Goal: Task Accomplishment & Management: Complete application form

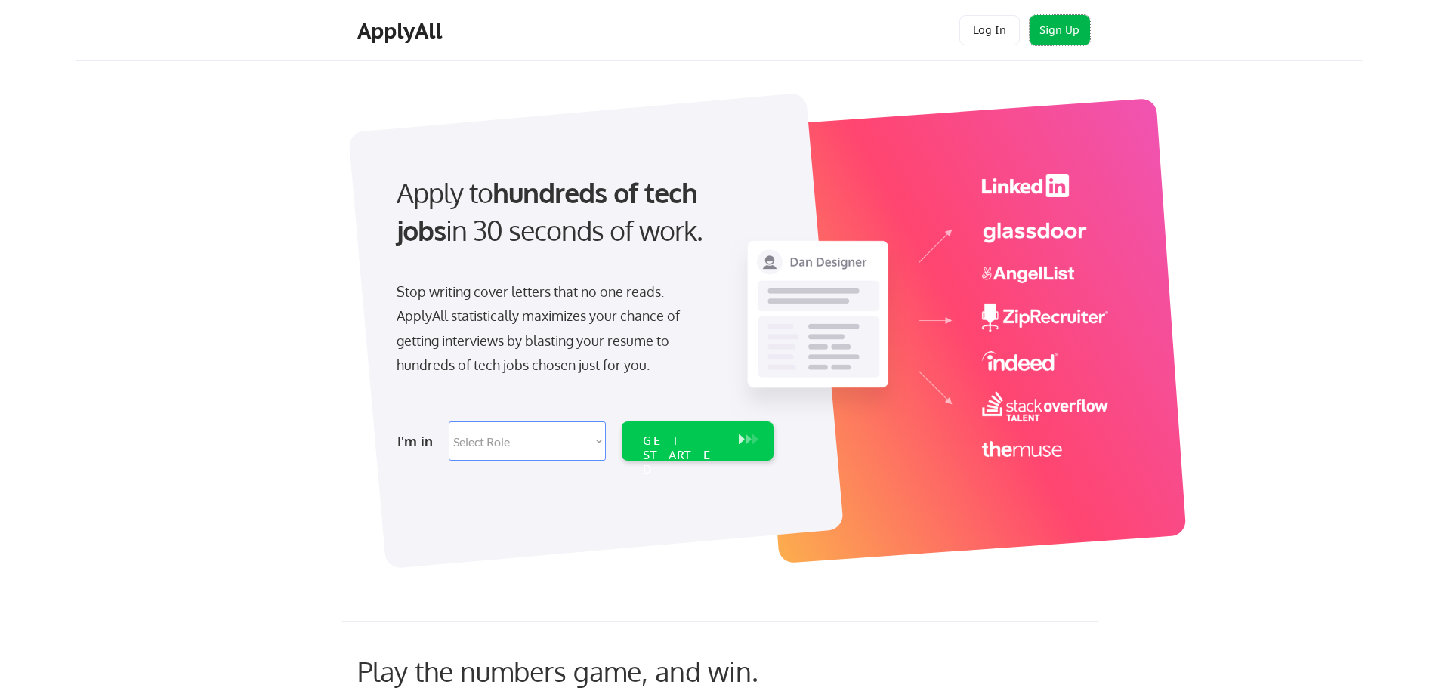
click at [1073, 31] on button "Sign Up" at bounding box center [1060, 30] width 60 height 30
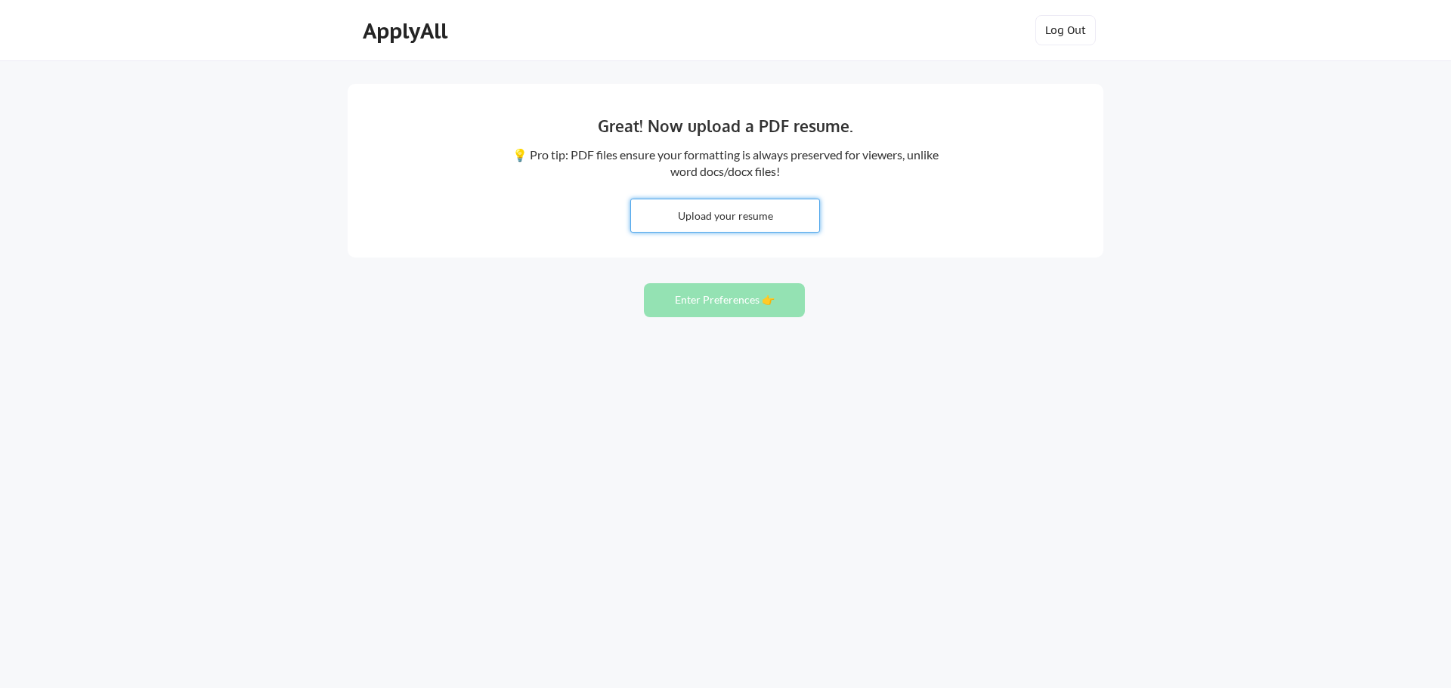
click at [768, 213] on input "file" at bounding box center [725, 215] width 188 height 32
type input "C:\fakepath\25.07.16_SBH Resume.pdf"
click at [741, 293] on button "Enter Preferences 👉" at bounding box center [724, 300] width 161 height 34
click at [759, 208] on input "file" at bounding box center [725, 215] width 188 height 32
type input "C:\fakepath\25.07.16_SBH Resume.pdf"
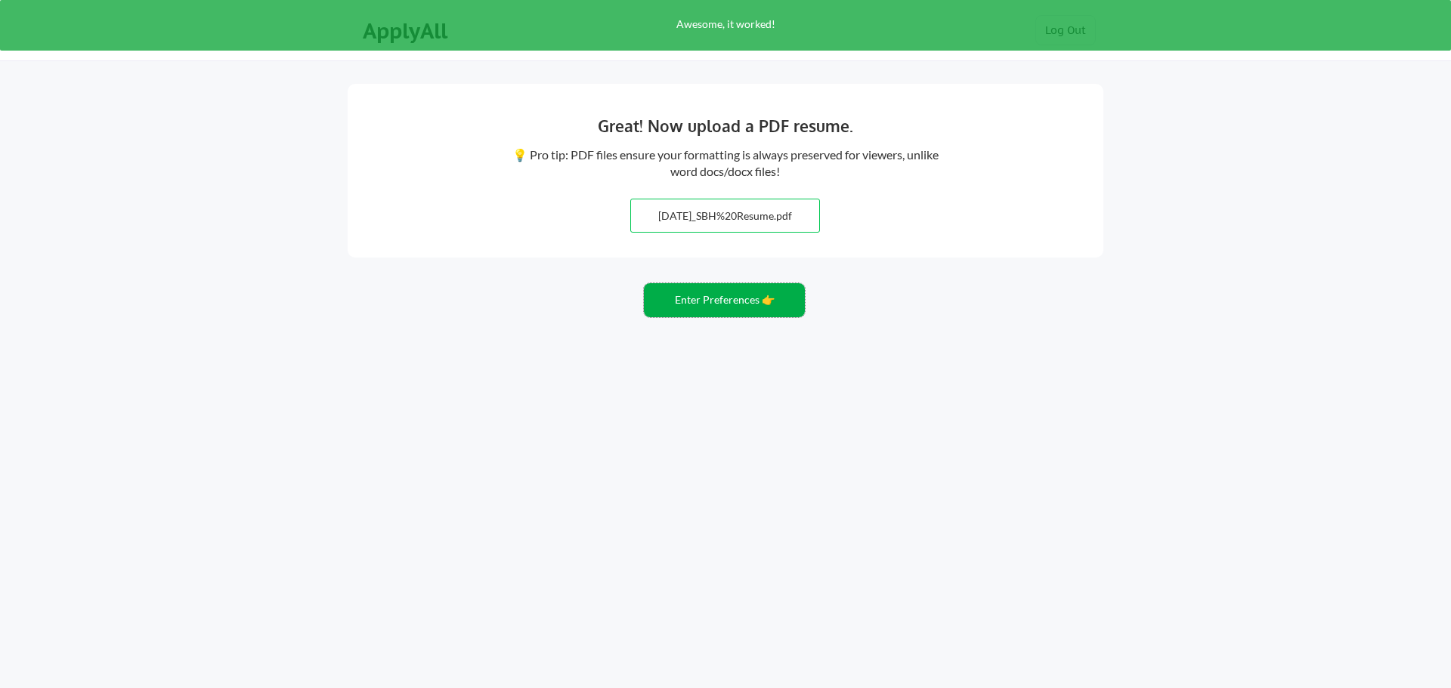
click at [750, 304] on button "Enter Preferences 👉" at bounding box center [724, 300] width 161 height 34
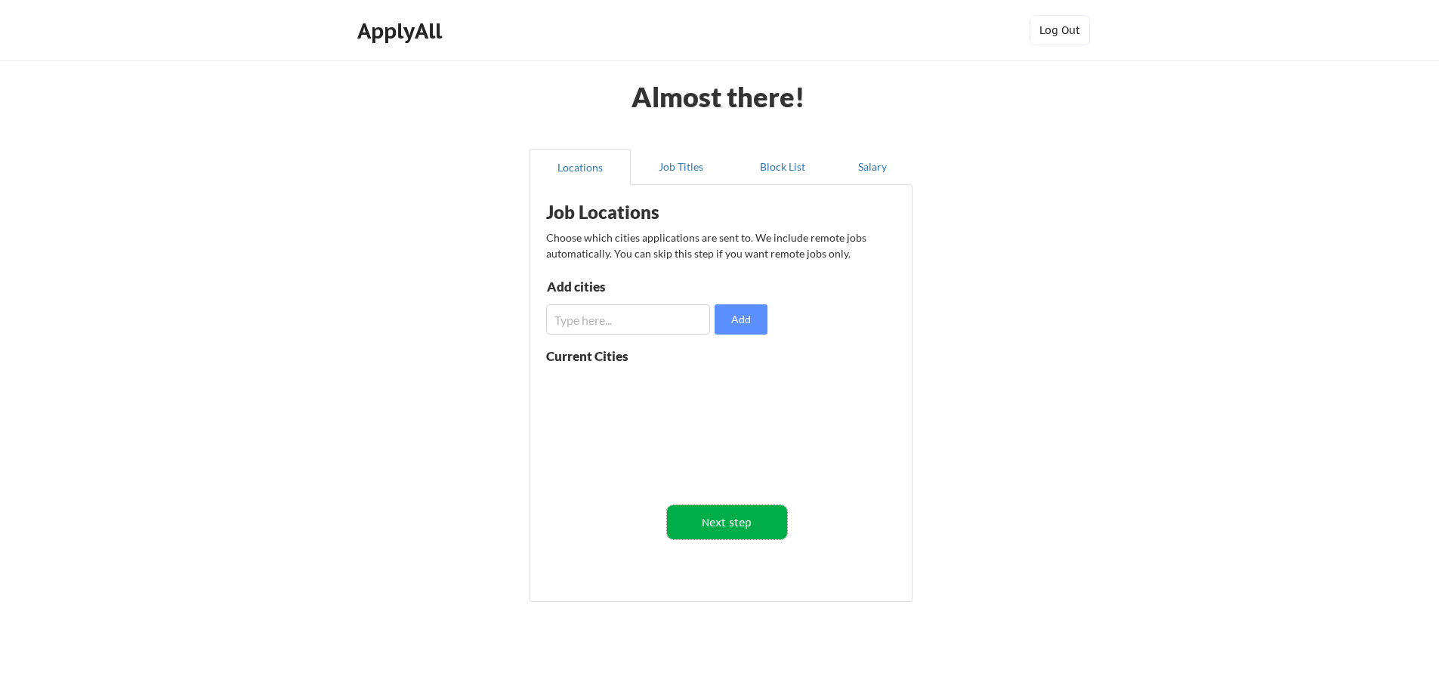
click at [704, 520] on button "Next step" at bounding box center [727, 522] width 120 height 34
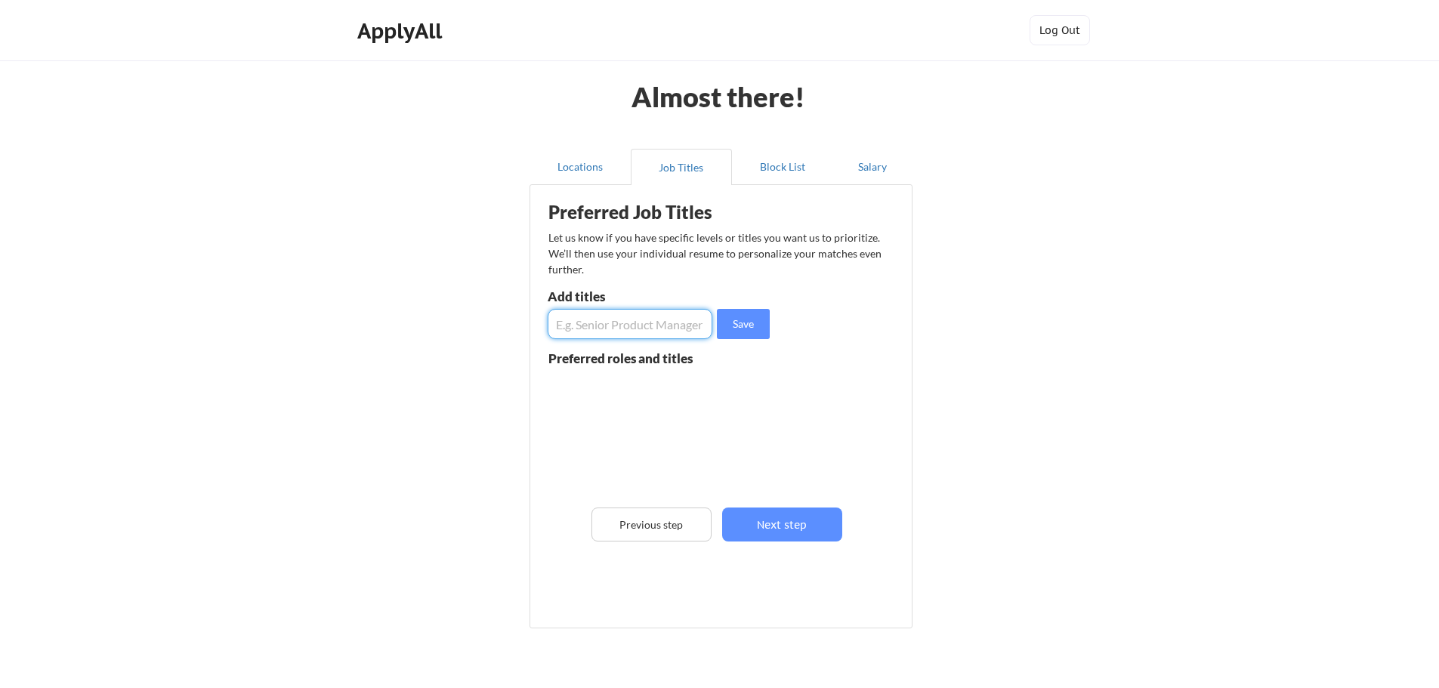
click at [601, 323] on input "input" at bounding box center [630, 324] width 165 height 30
type input "Senior Director"
click at [746, 331] on button "Save" at bounding box center [743, 324] width 53 height 30
click at [582, 329] on input "input" at bounding box center [630, 324] width 165 height 30
type input "VP of Communications"
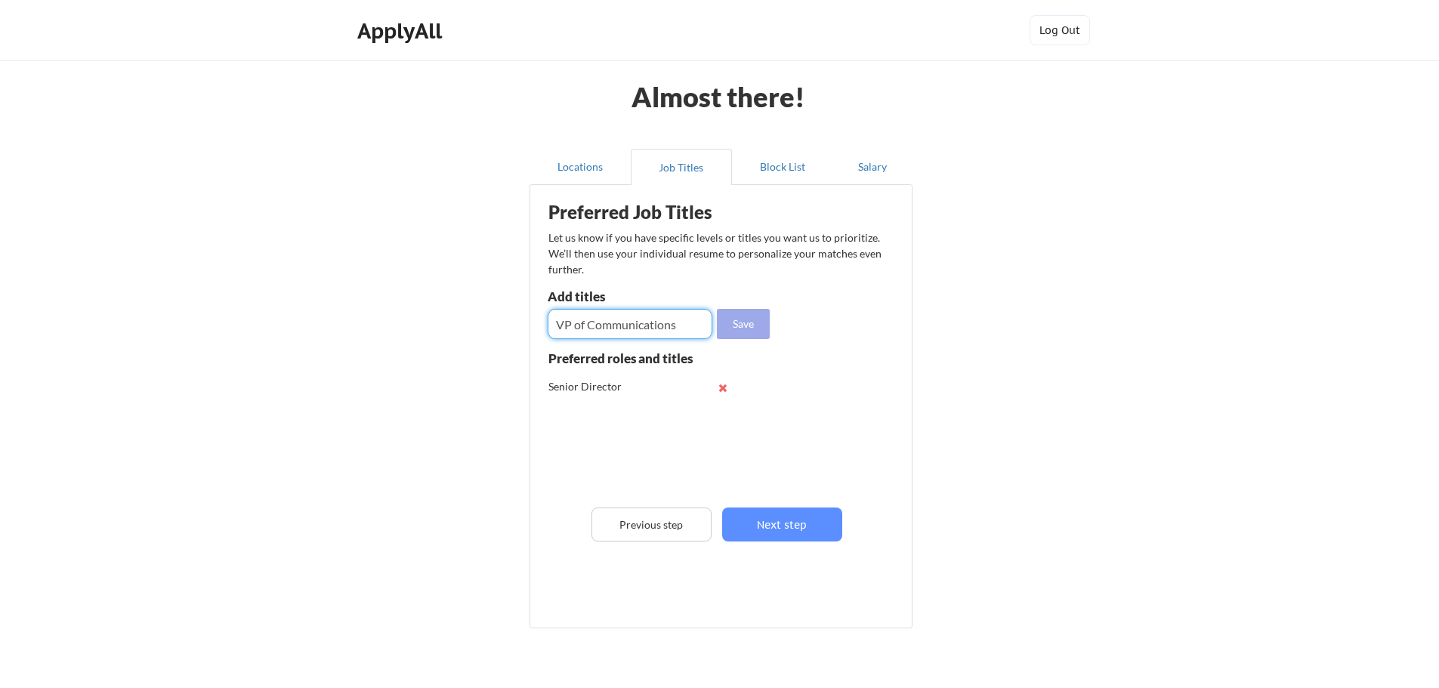
click at [742, 327] on button "Save" at bounding box center [743, 324] width 53 height 30
click at [604, 326] on input "input" at bounding box center [630, 324] width 165 height 30
type input "M"
type input "VP Marketing Communications"
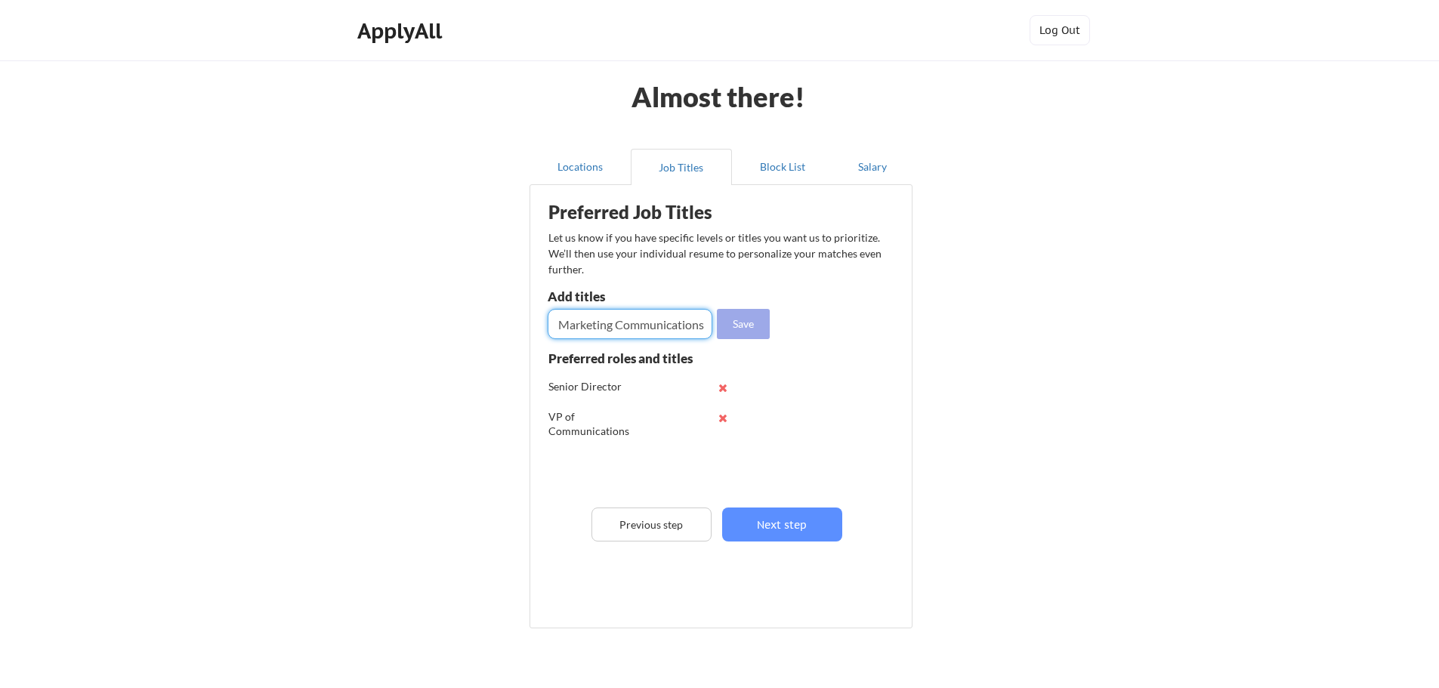
scroll to position [0, 0]
click at [744, 320] on button "Save" at bounding box center [743, 324] width 53 height 30
click at [613, 388] on div "Senior Director" at bounding box center [597, 386] width 99 height 15
click at [721, 389] on button at bounding box center [723, 387] width 11 height 11
click at [600, 327] on input "input" at bounding box center [630, 324] width 165 height 30
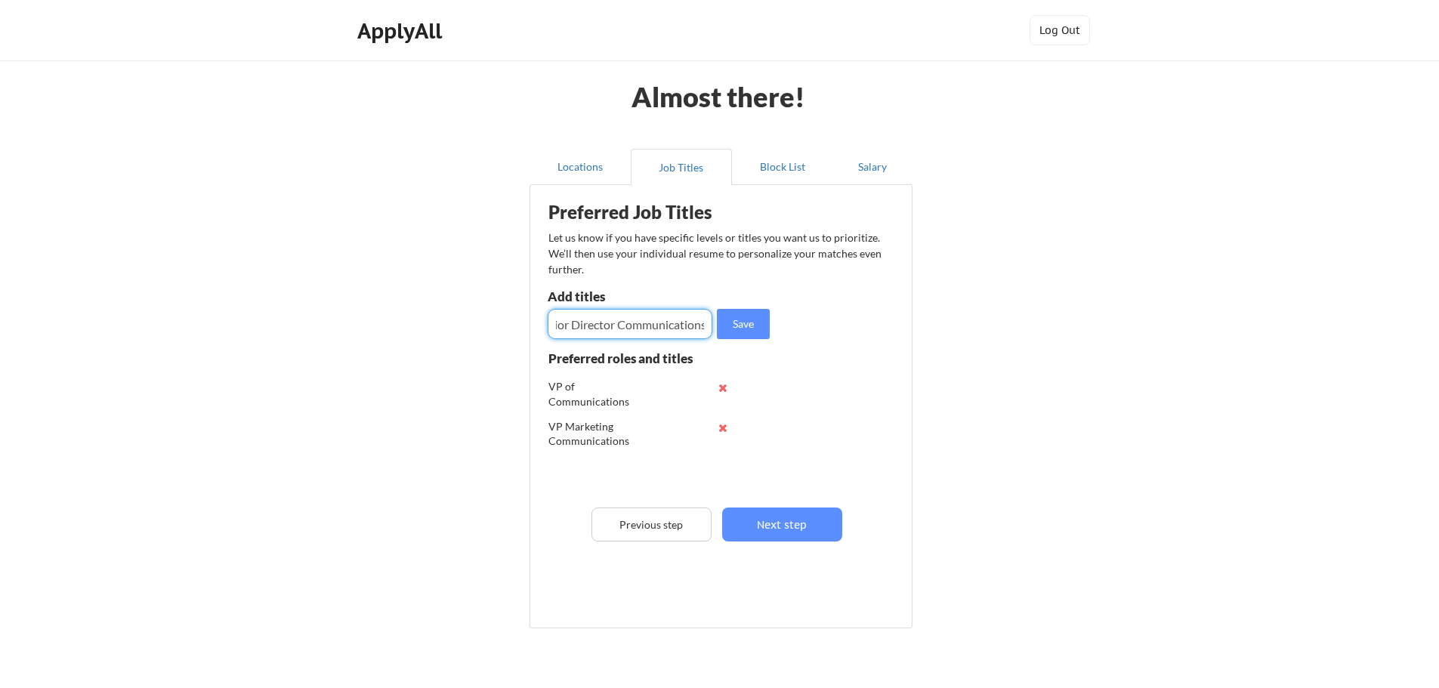
scroll to position [0, 26]
type input "Senior Director Communications"
click at [746, 328] on button "Save" at bounding box center [743, 324] width 53 height 30
click at [616, 326] on input "input" at bounding box center [630, 324] width 165 height 30
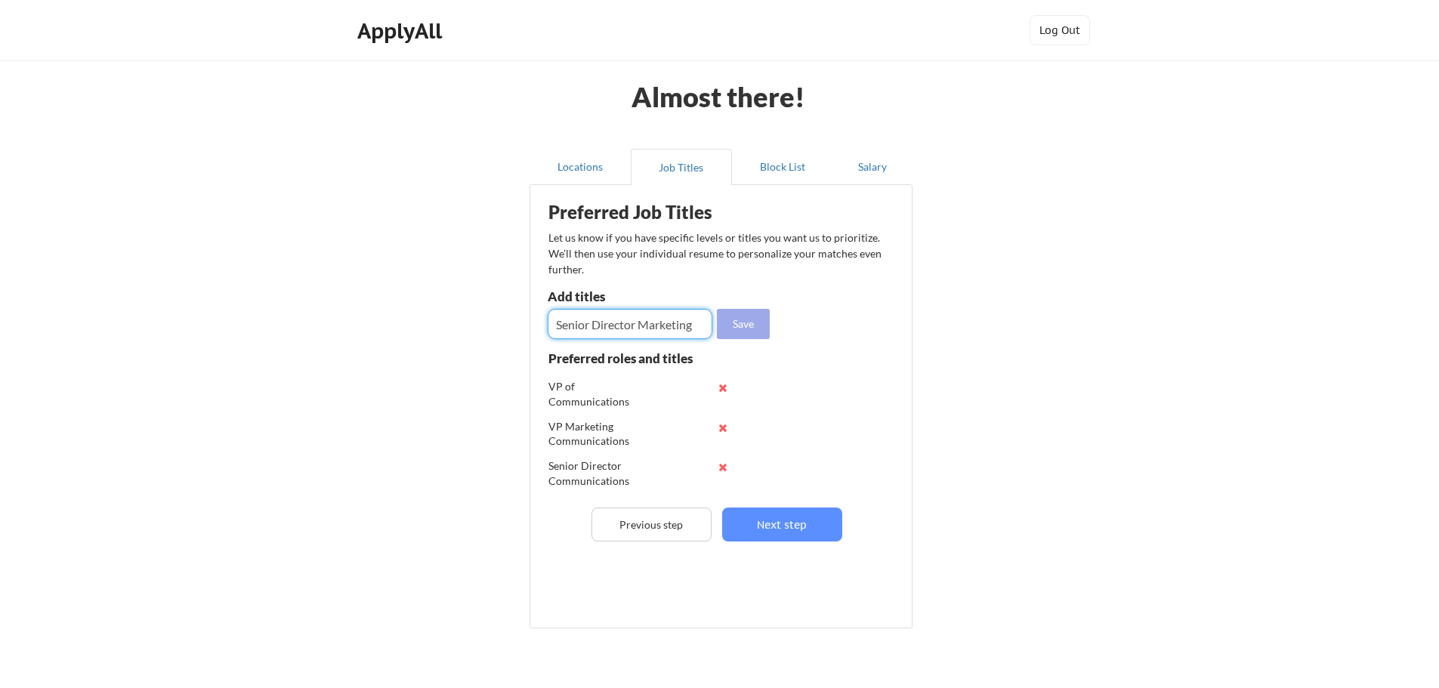
type input "Senior Director Marketing"
click at [752, 323] on button "Save" at bounding box center [743, 324] width 53 height 30
click at [580, 326] on input "input" at bounding box center [630, 324] width 165 height 30
type input "Events Director"
click at [746, 326] on button "Save" at bounding box center [743, 324] width 53 height 30
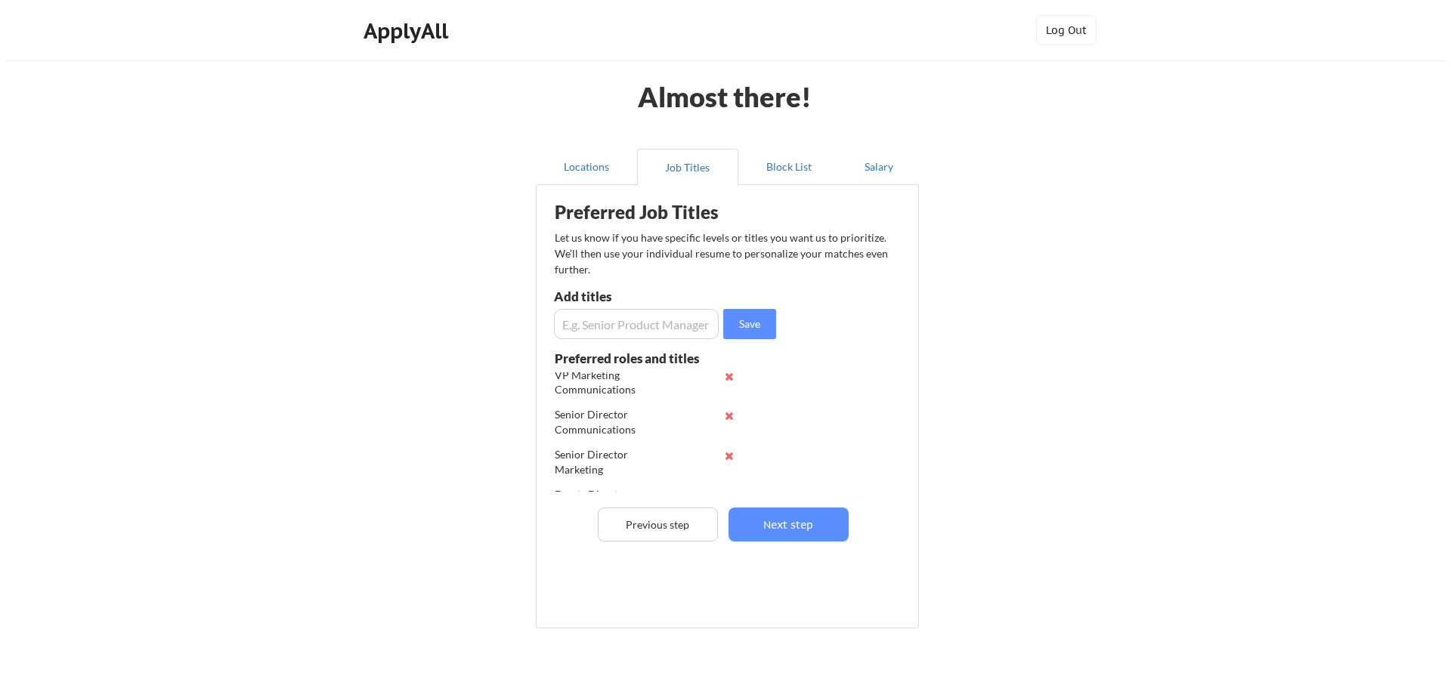
scroll to position [100, 0]
click at [805, 526] on button "Next step" at bounding box center [782, 525] width 120 height 34
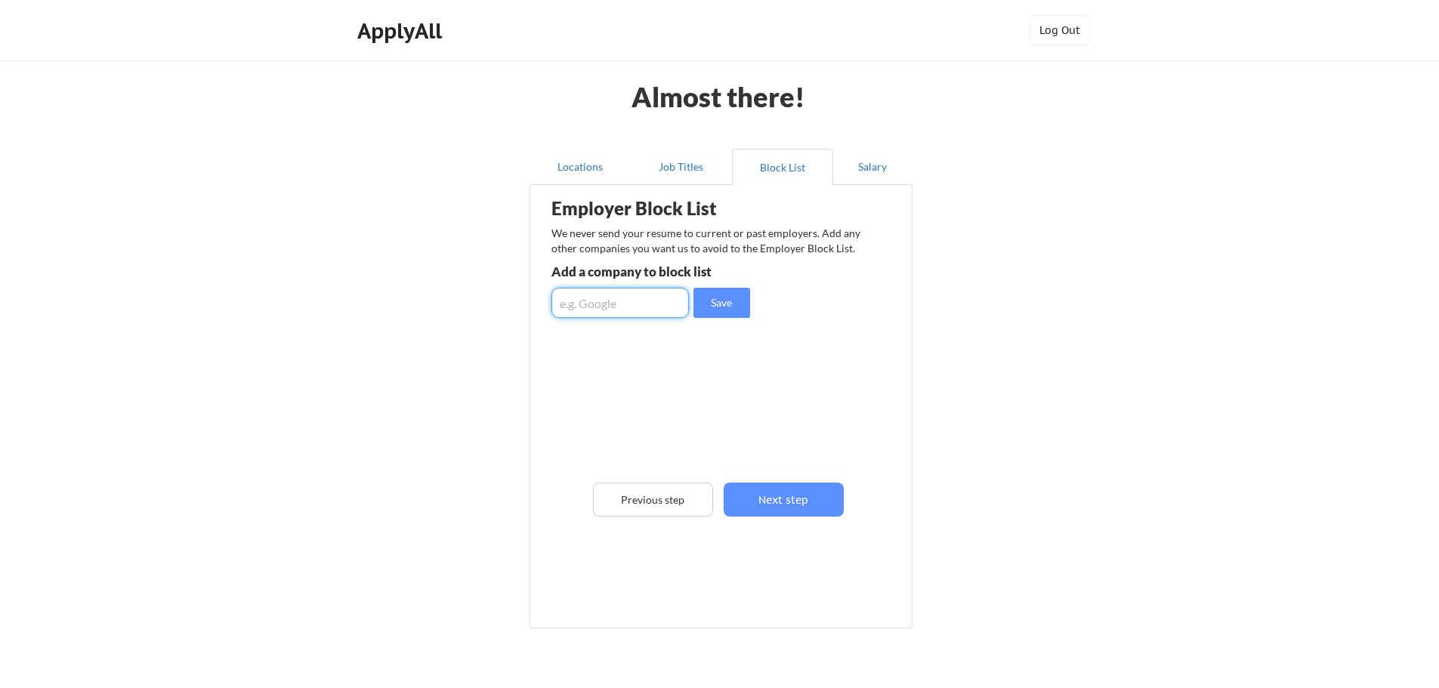
click at [609, 302] on input "input" at bounding box center [621, 303] width 138 height 30
type input "Quest Diagnostics"
click at [740, 301] on button "Save" at bounding box center [722, 303] width 57 height 30
click at [604, 304] on input "input" at bounding box center [621, 303] width 138 height 30
type input "GE Healthcare"
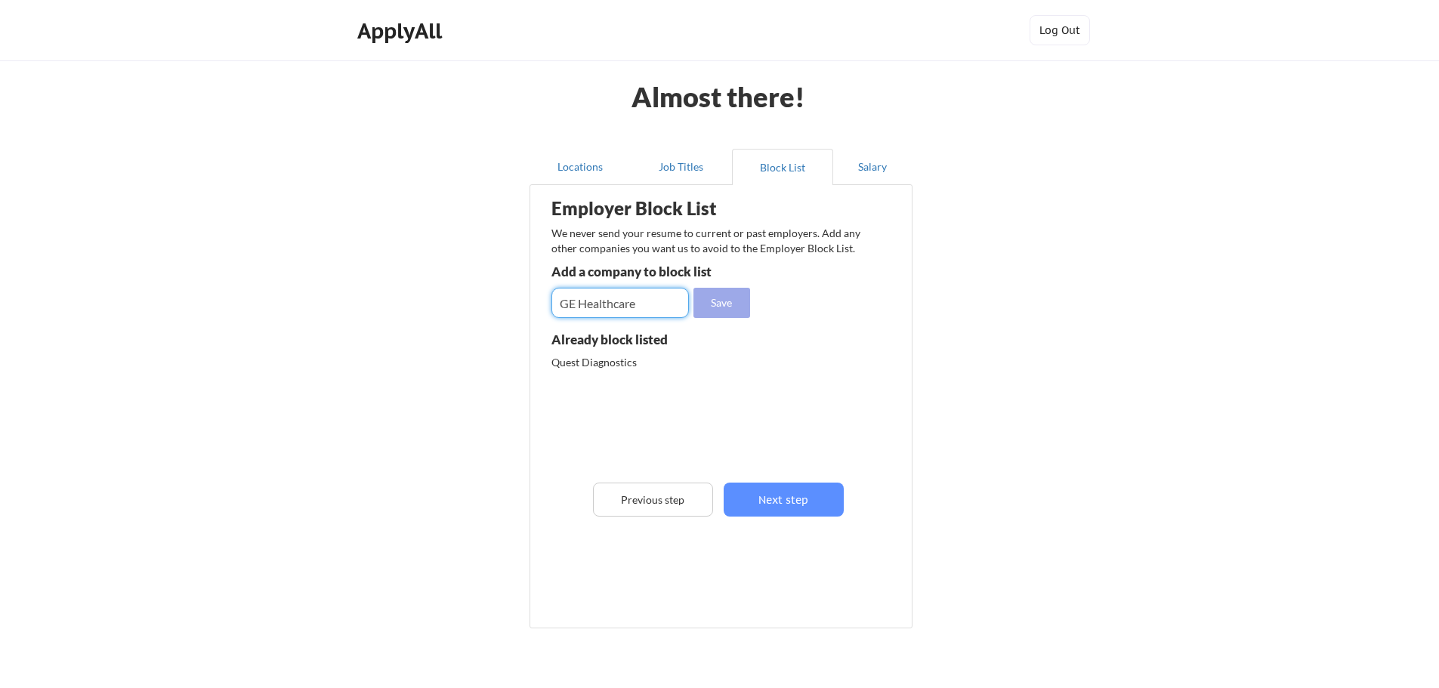
click at [730, 300] on button "Save" at bounding box center [722, 303] width 57 height 30
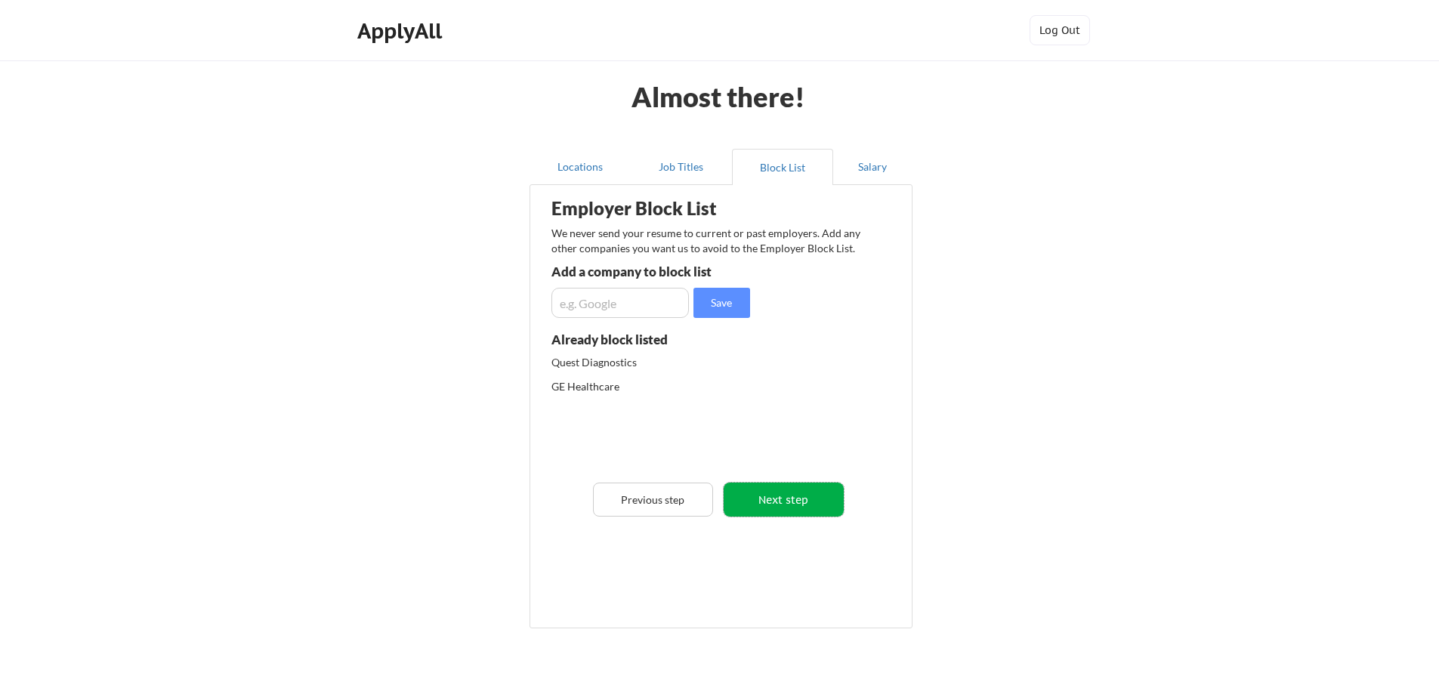
click at [797, 501] on button "Next step" at bounding box center [784, 500] width 120 height 34
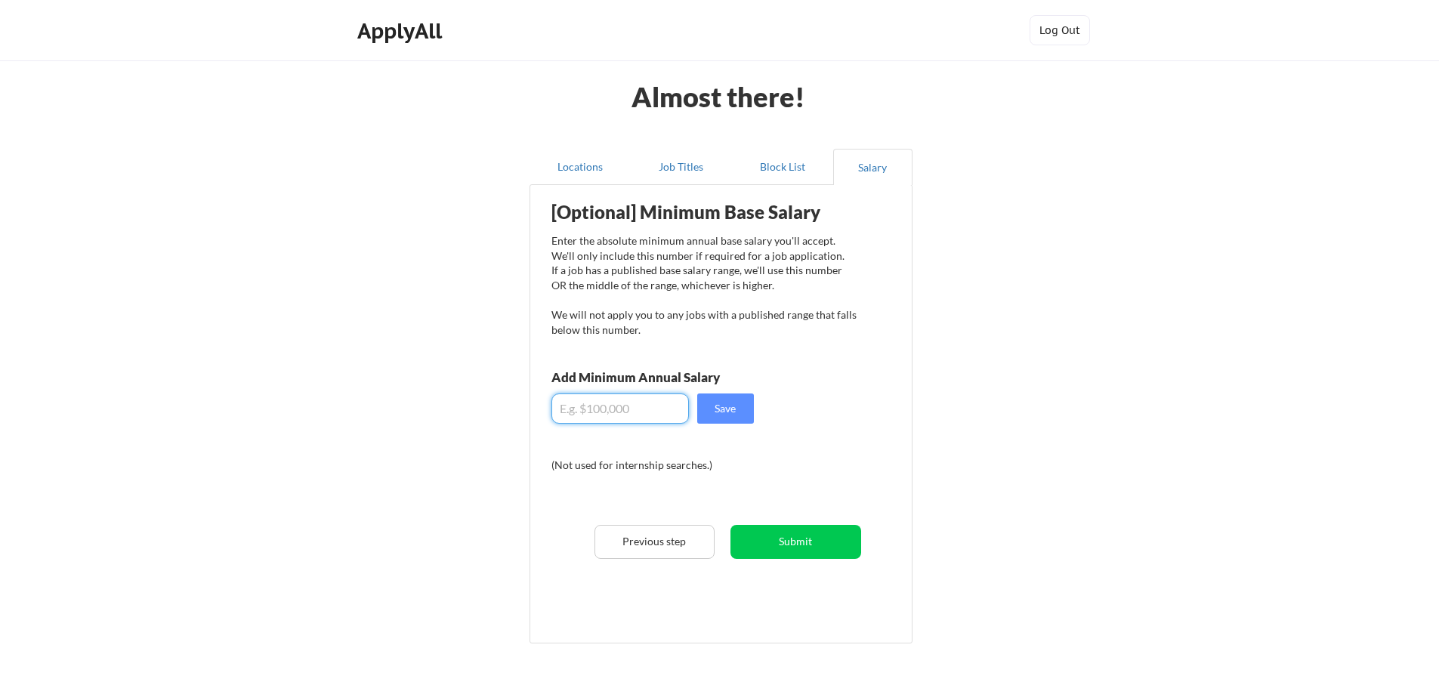
click at [600, 413] on input "input" at bounding box center [621, 409] width 138 height 30
type input "$1"
type input "$200,000"
click at [724, 420] on button "Save" at bounding box center [725, 409] width 57 height 30
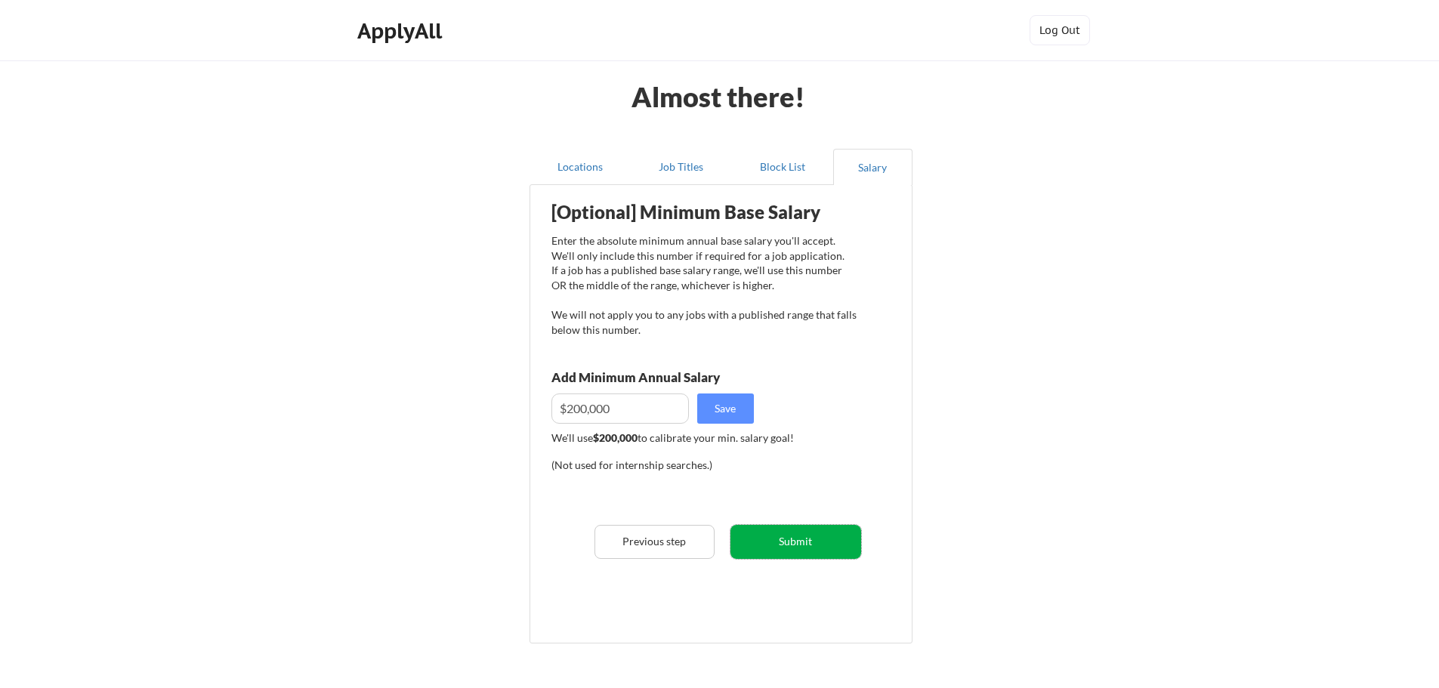
click at [797, 546] on button "Submit" at bounding box center [796, 542] width 131 height 34
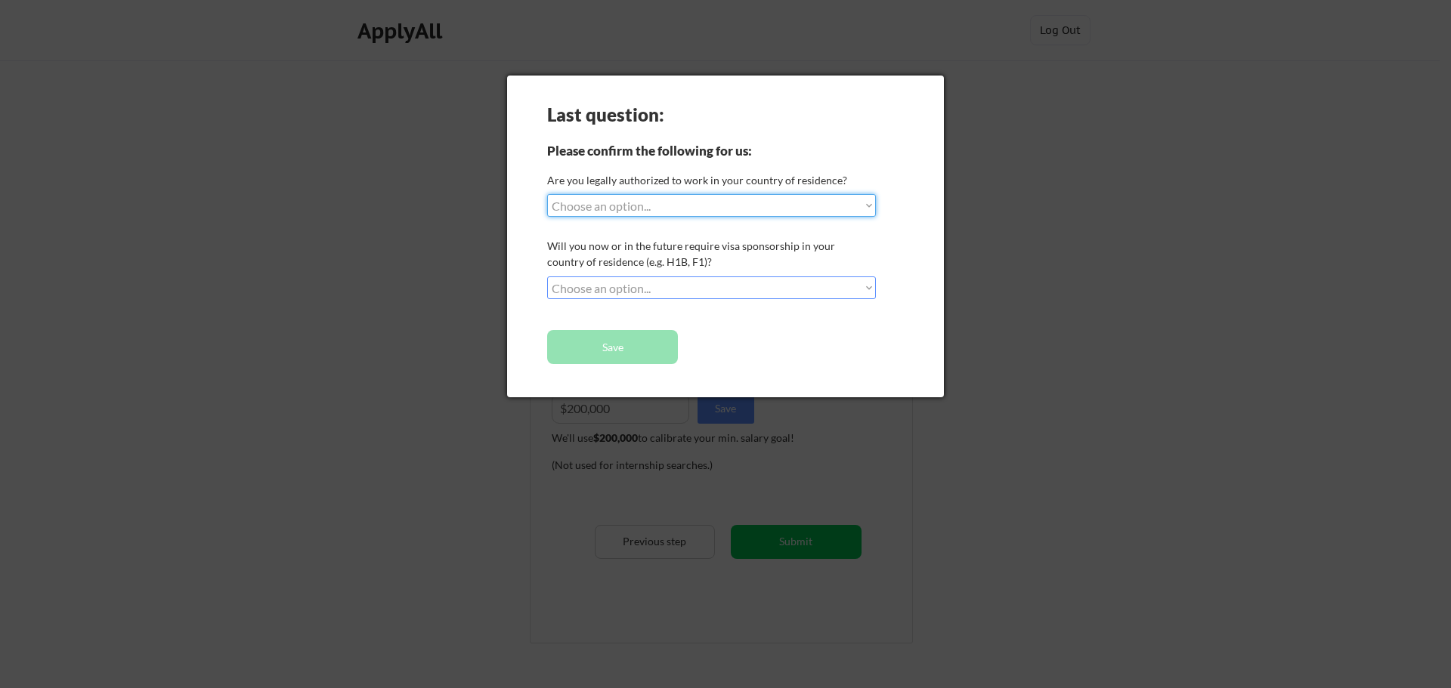
click at [861, 205] on select "Choose an option... Yes, I am a US Citizen Yes, I am a Canadian Citizen Yes, I …" at bounding box center [711, 205] width 329 height 23
select select ""yes__i_am_a_us_citizen""
click at [547, 194] on select "Choose an option... Yes, I am a US Citizen Yes, I am a Canadian Citizen Yes, I …" at bounding box center [711, 205] width 329 height 23
click at [867, 289] on select "Choose an option... No, I will not need sponsorship Yes, I will need sponsorship" at bounding box center [711, 288] width 329 height 23
select select ""no__i_will_not_need_sponsorship""
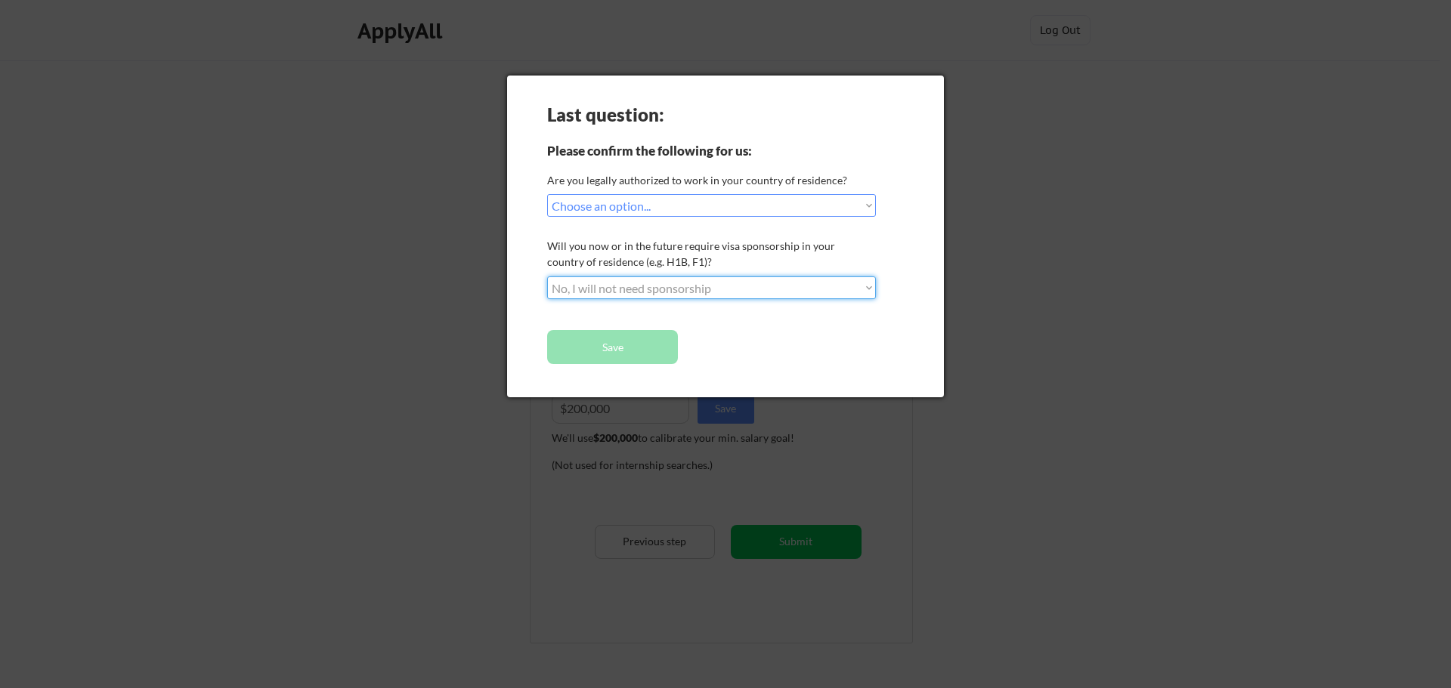
click at [547, 277] on select "Choose an option... No, I will not need sponsorship Yes, I will need sponsorship" at bounding box center [711, 288] width 329 height 23
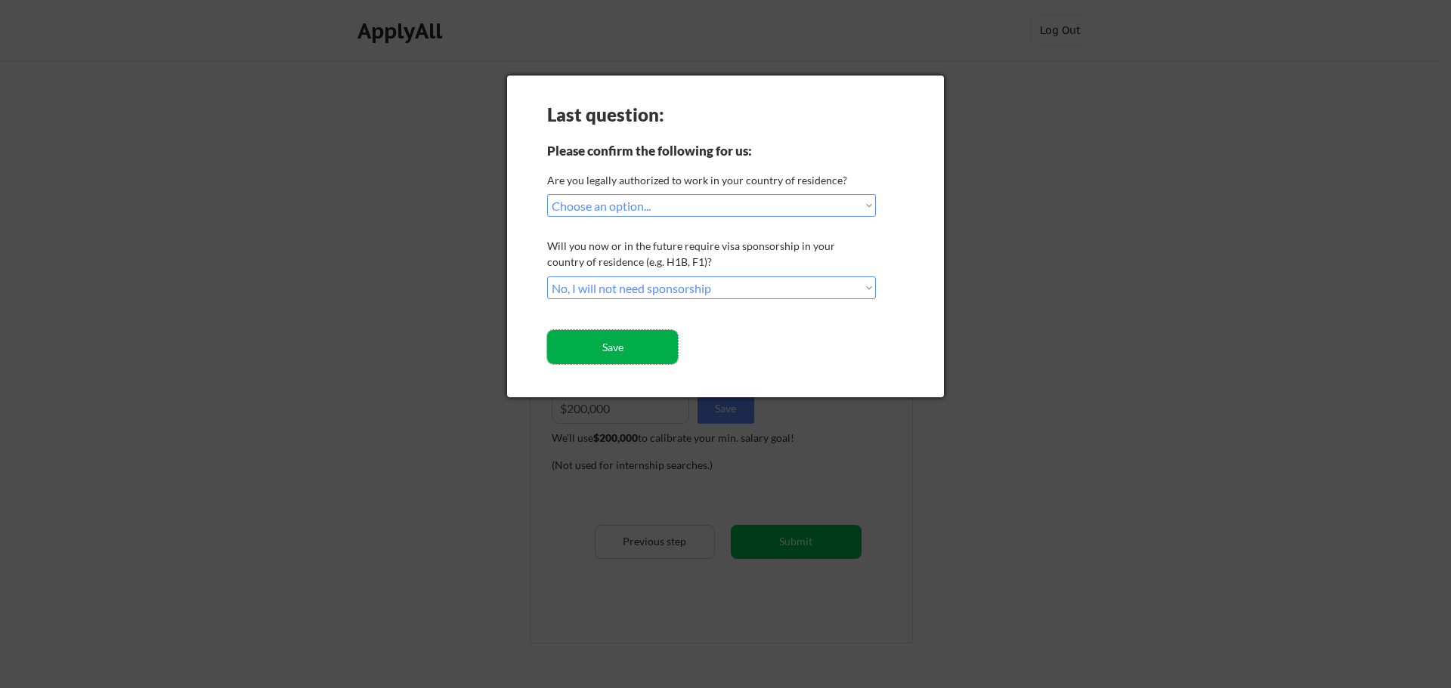
click at [641, 338] on button "Save" at bounding box center [612, 347] width 131 height 34
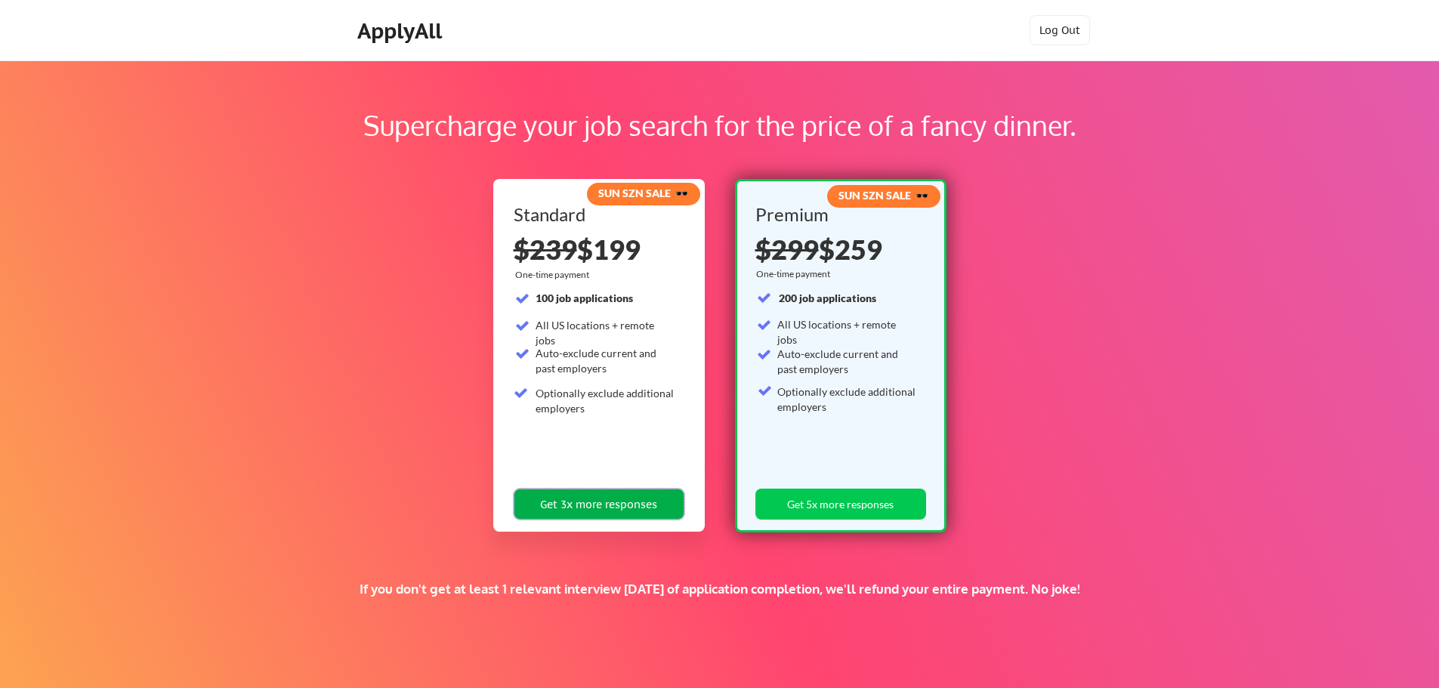
click at [616, 502] on button "Get 3x more responses" at bounding box center [599, 504] width 171 height 31
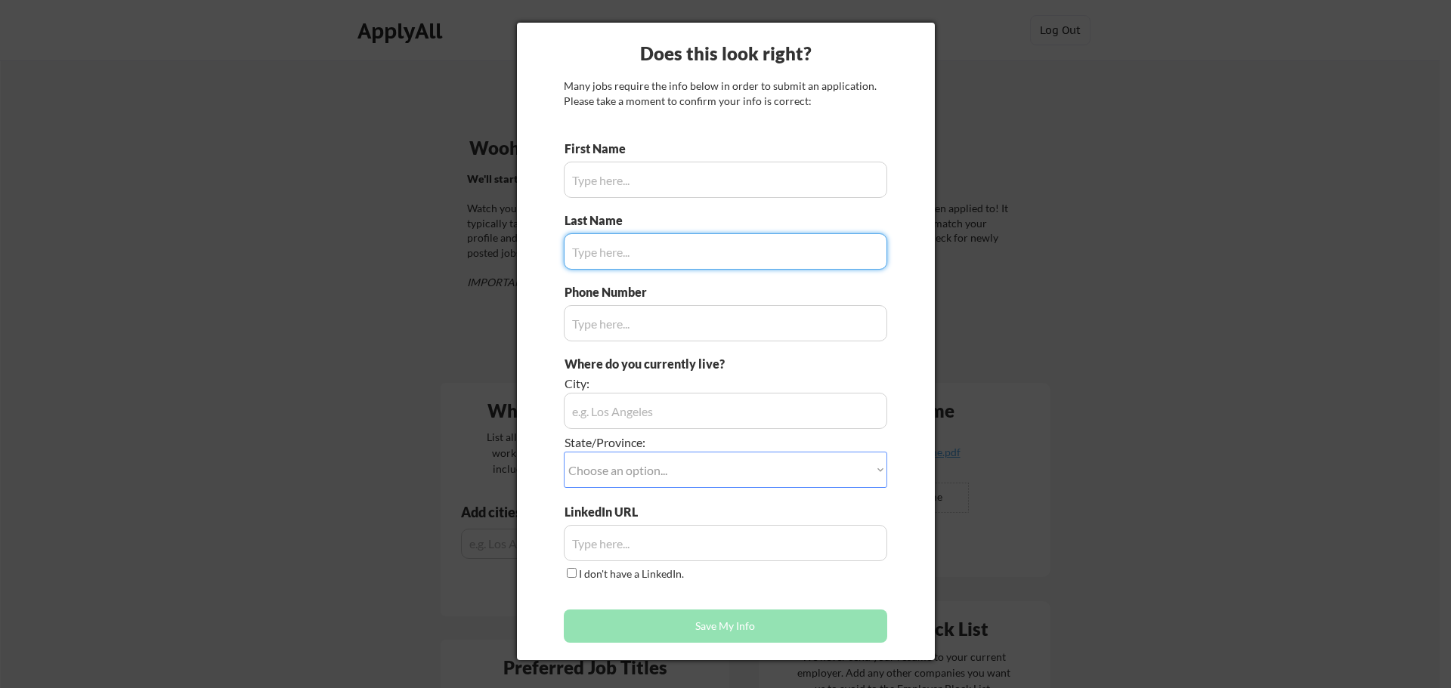
type input "[PERSON_NAME]"
type input "802.999.7527"
type input "[PERSON_NAME]"
click at [703, 418] on input "input" at bounding box center [725, 411] width 323 height 36
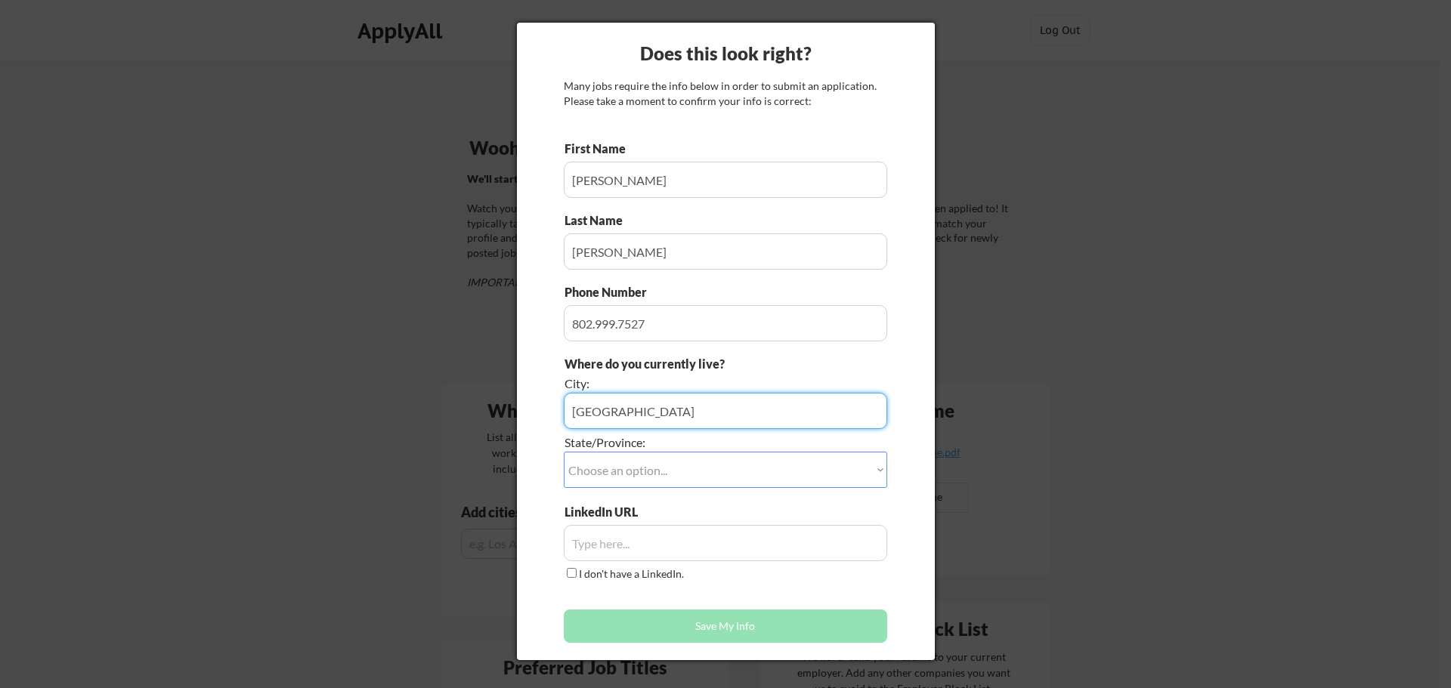
type input "[GEOGRAPHIC_DATA]"
click at [694, 471] on select "Choose an option... Other/Not Applicable [US_STATE] [US_STATE] [GEOGRAPHIC_DATA…" at bounding box center [725, 470] width 323 height 36
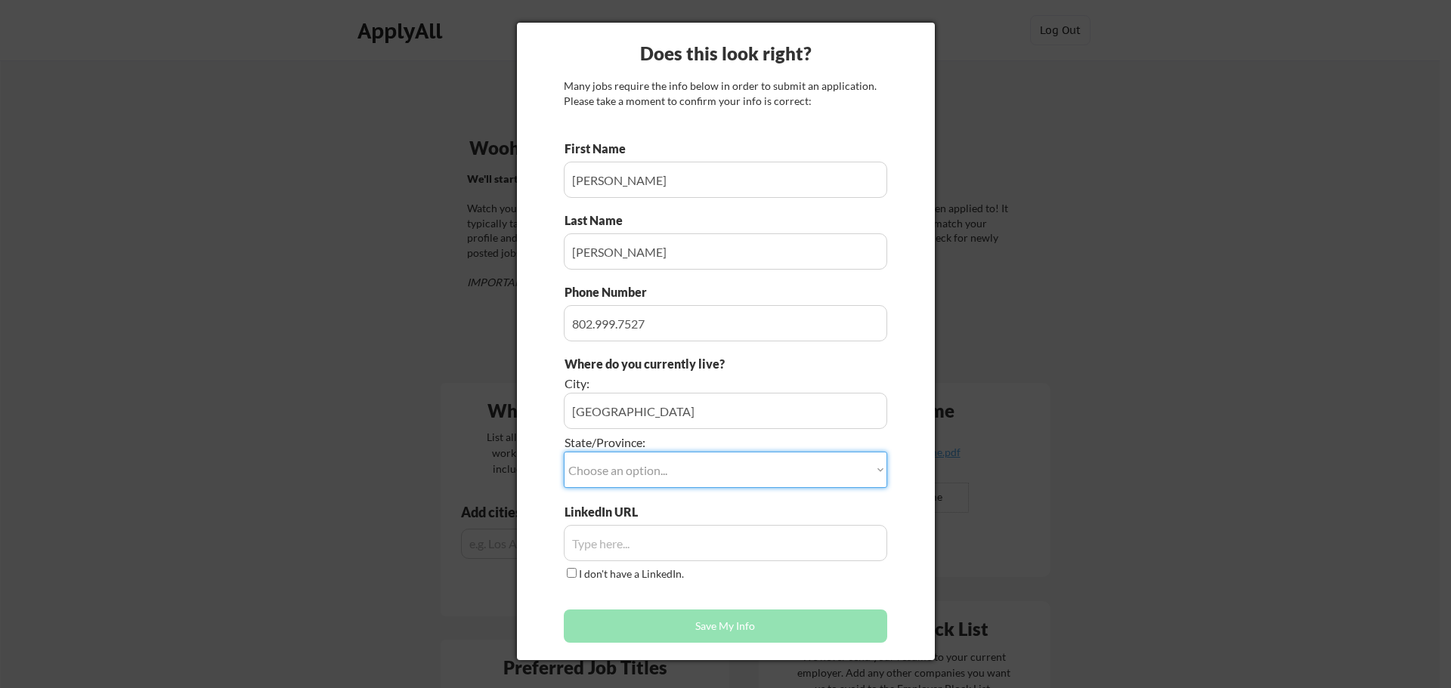
select select ""[US_STATE]""
click at [564, 452] on select "Choose an option... Other/Not Applicable [US_STATE] [US_STATE] [GEOGRAPHIC_DATA…" at bounding box center [725, 470] width 323 height 36
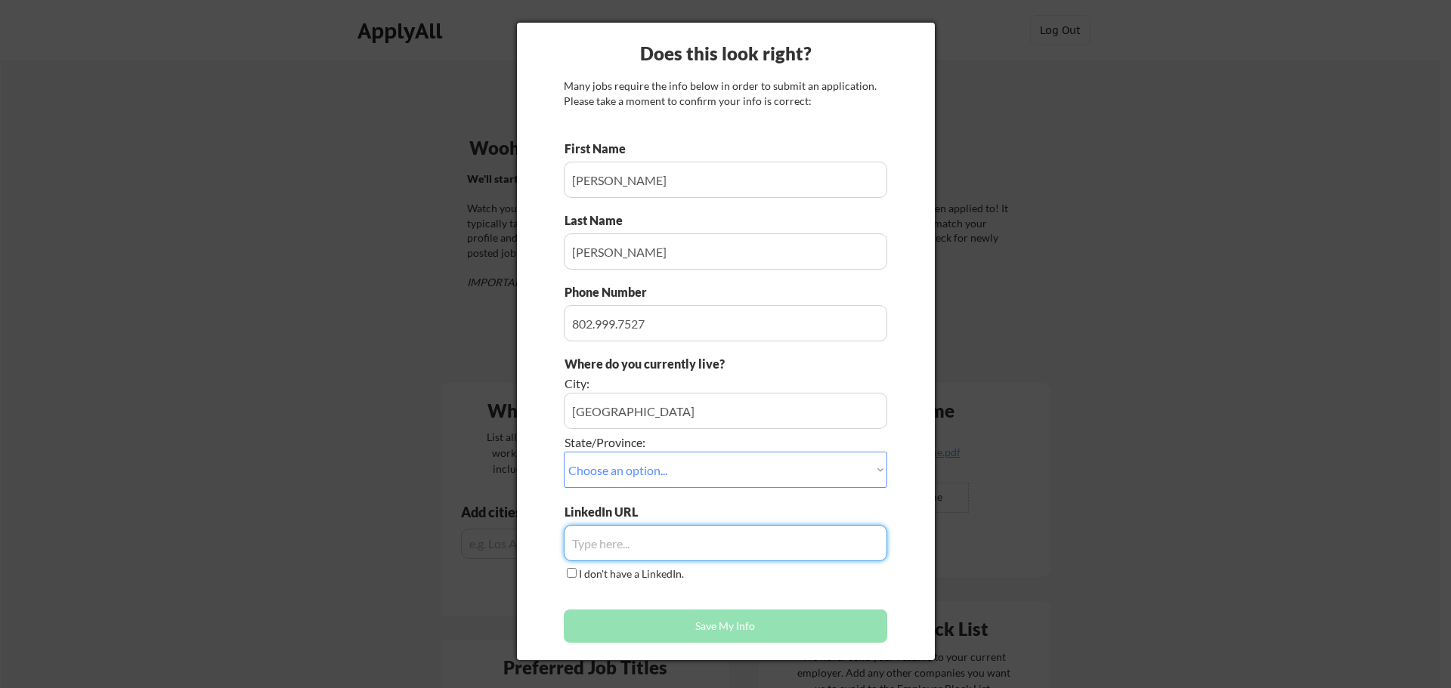
click at [632, 545] on input "input" at bounding box center [725, 543] width 323 height 36
paste input "[URL][DOMAIN_NAME]"
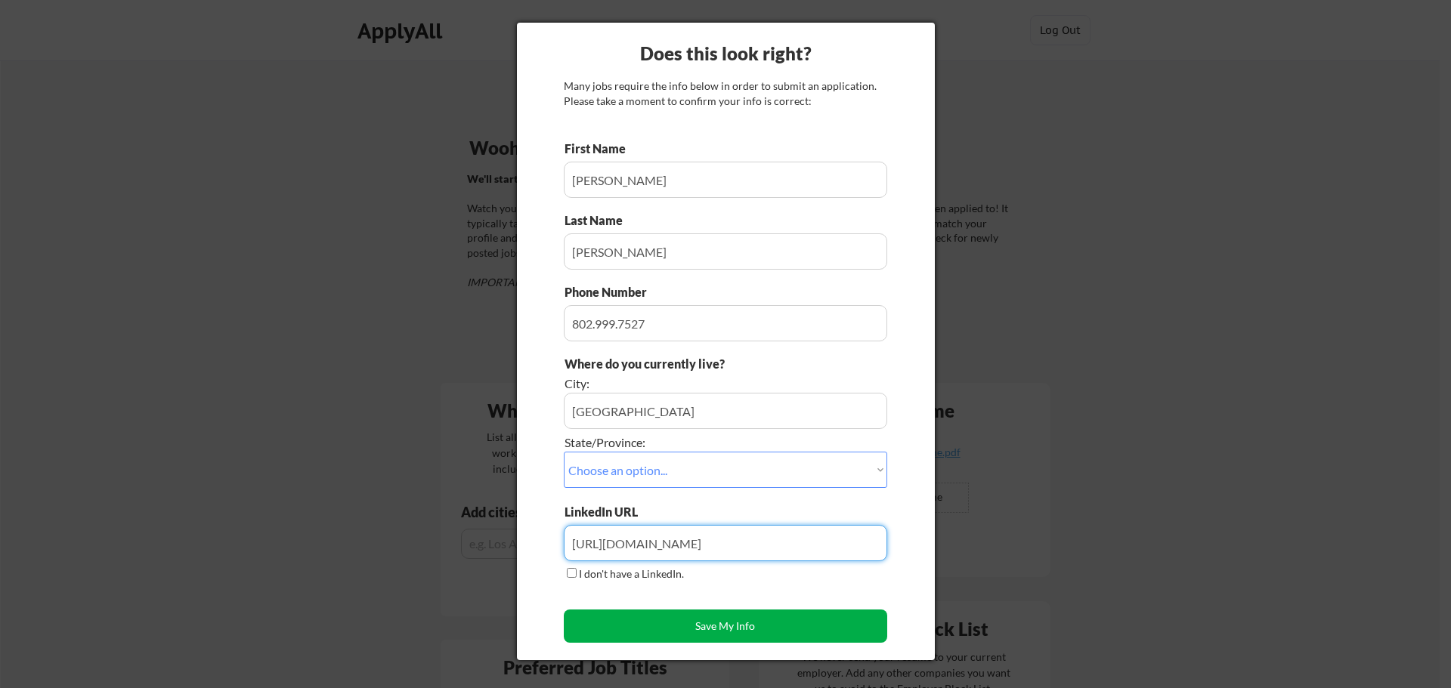
type input "[URL][DOMAIN_NAME]"
click at [705, 623] on button "Save My Info" at bounding box center [725, 626] width 323 height 33
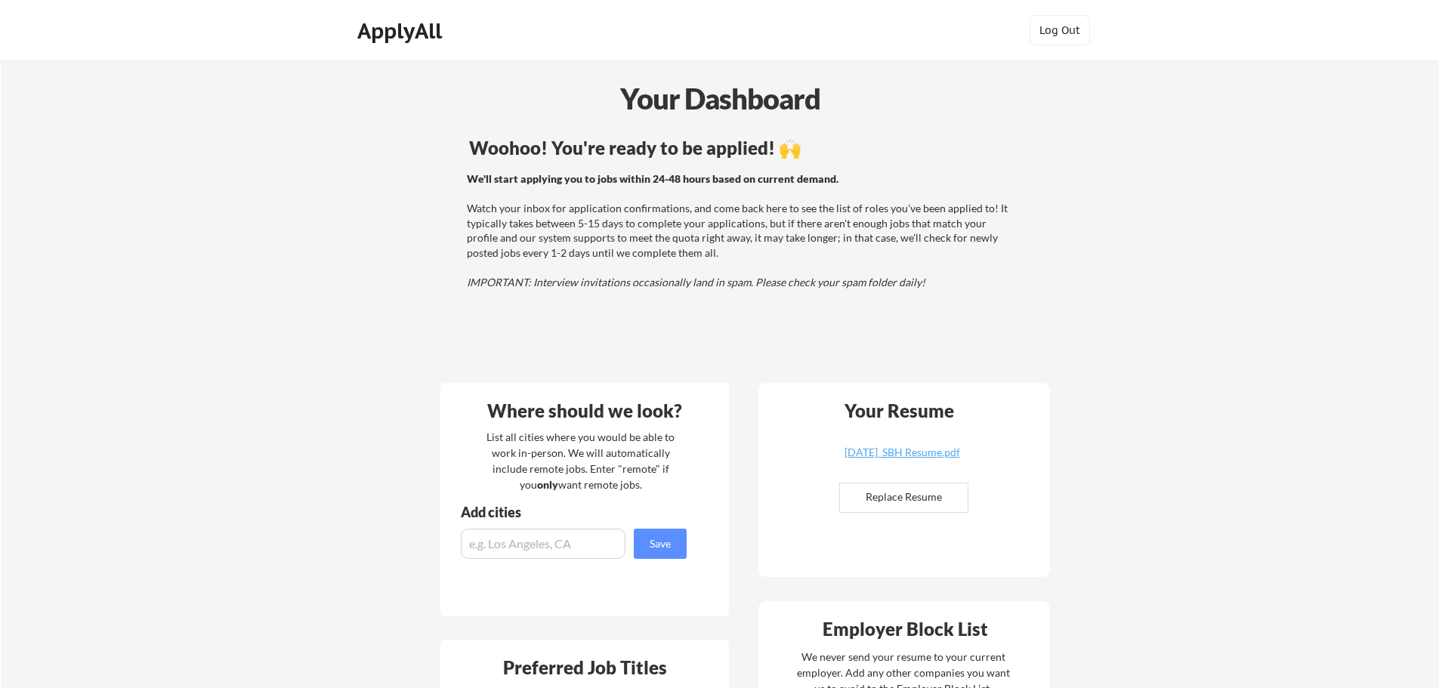
click at [502, 545] on input "input" at bounding box center [543, 544] width 165 height 30
type input "[US_STATE], [GEOGRAPHIC_DATA]"
click at [671, 550] on button "Save" at bounding box center [660, 544] width 53 height 30
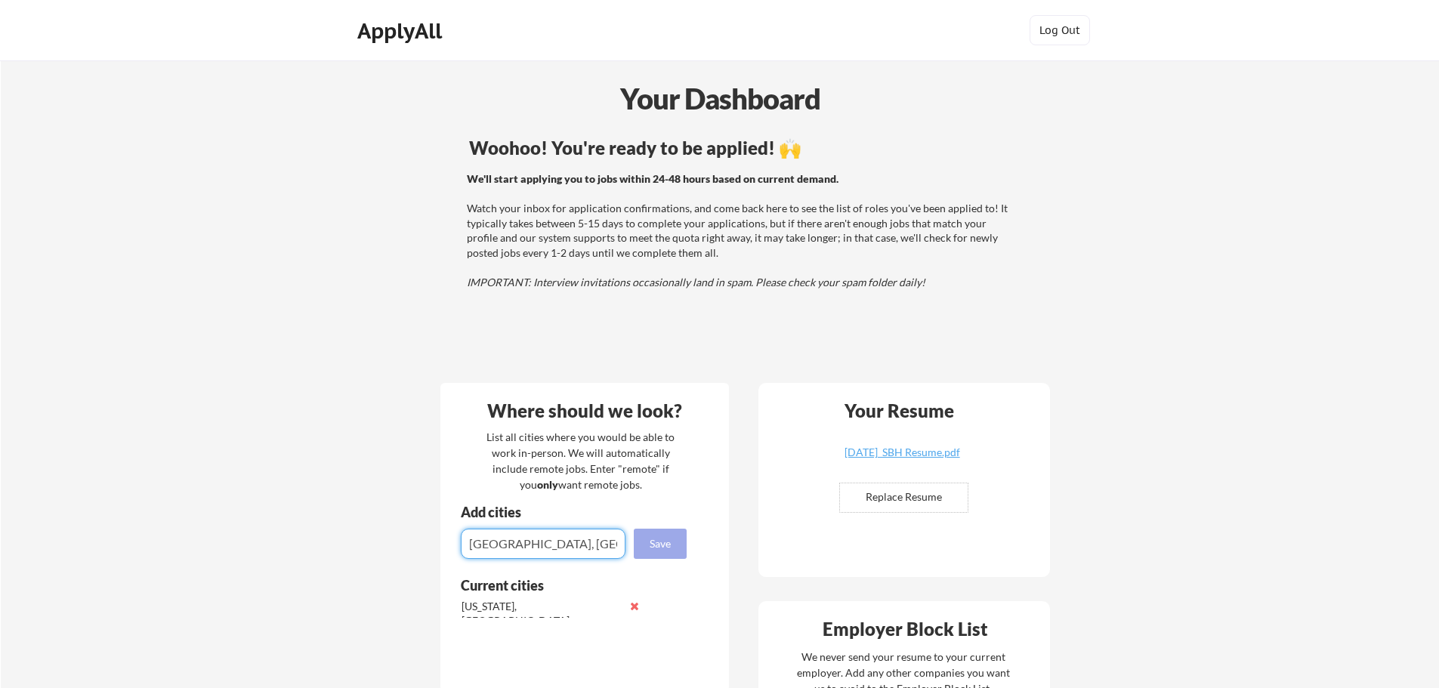
type input "[GEOGRAPHIC_DATA], [GEOGRAPHIC_DATA]"
click at [671, 550] on button "Save" at bounding box center [660, 544] width 53 height 30
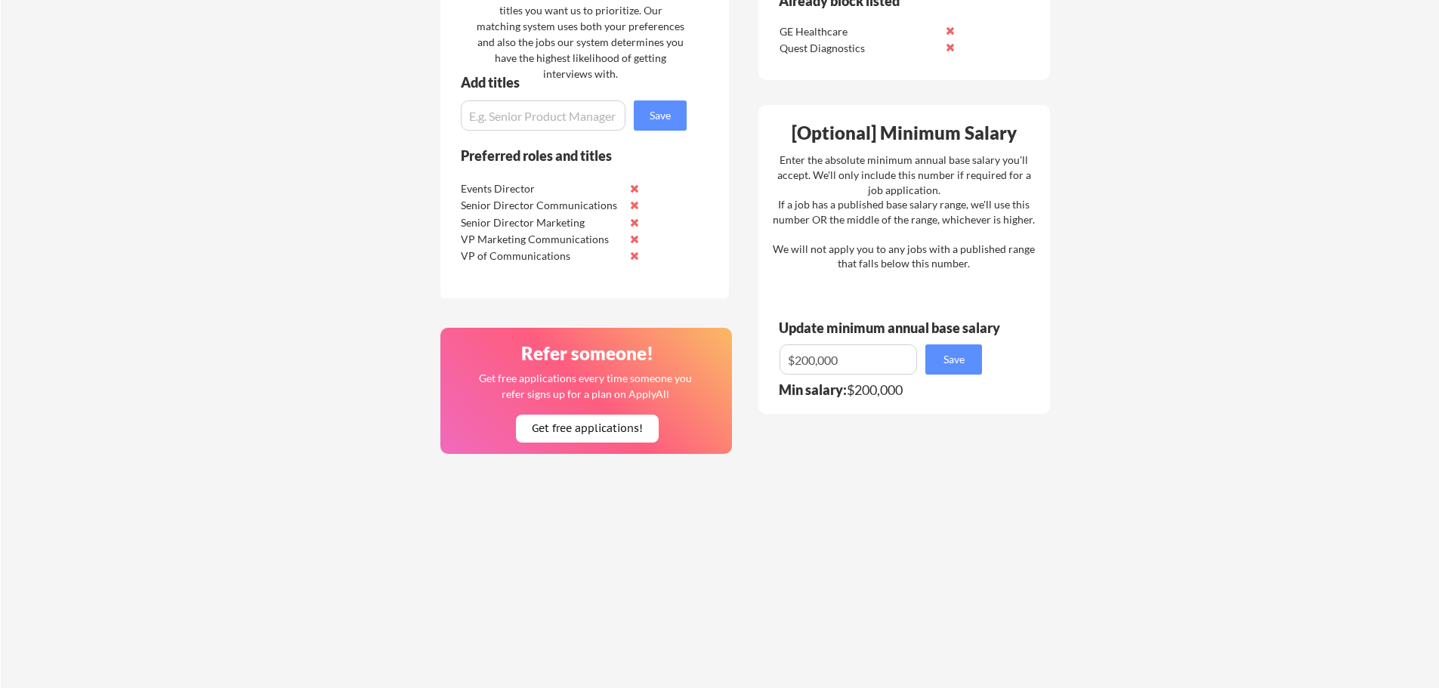
scroll to position [831, 0]
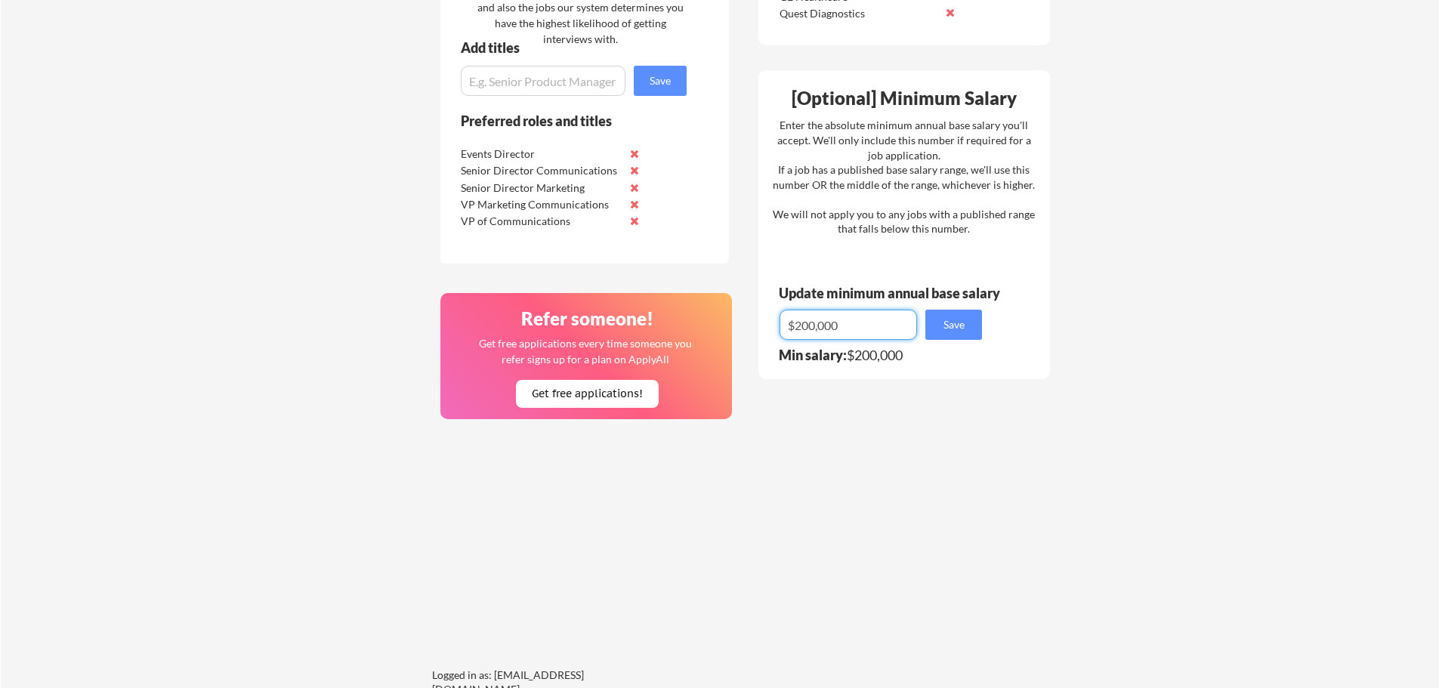
drag, startPoint x: 878, startPoint y: 325, endPoint x: 711, endPoint y: 328, distance: 167.0
click at [711, 328] on div "Where should we look? List all cities where you would be able to work in-person…" at bounding box center [745, 64] width 635 height 1025
type input "$180,000"
click at [935, 324] on button "Save" at bounding box center [953, 325] width 57 height 30
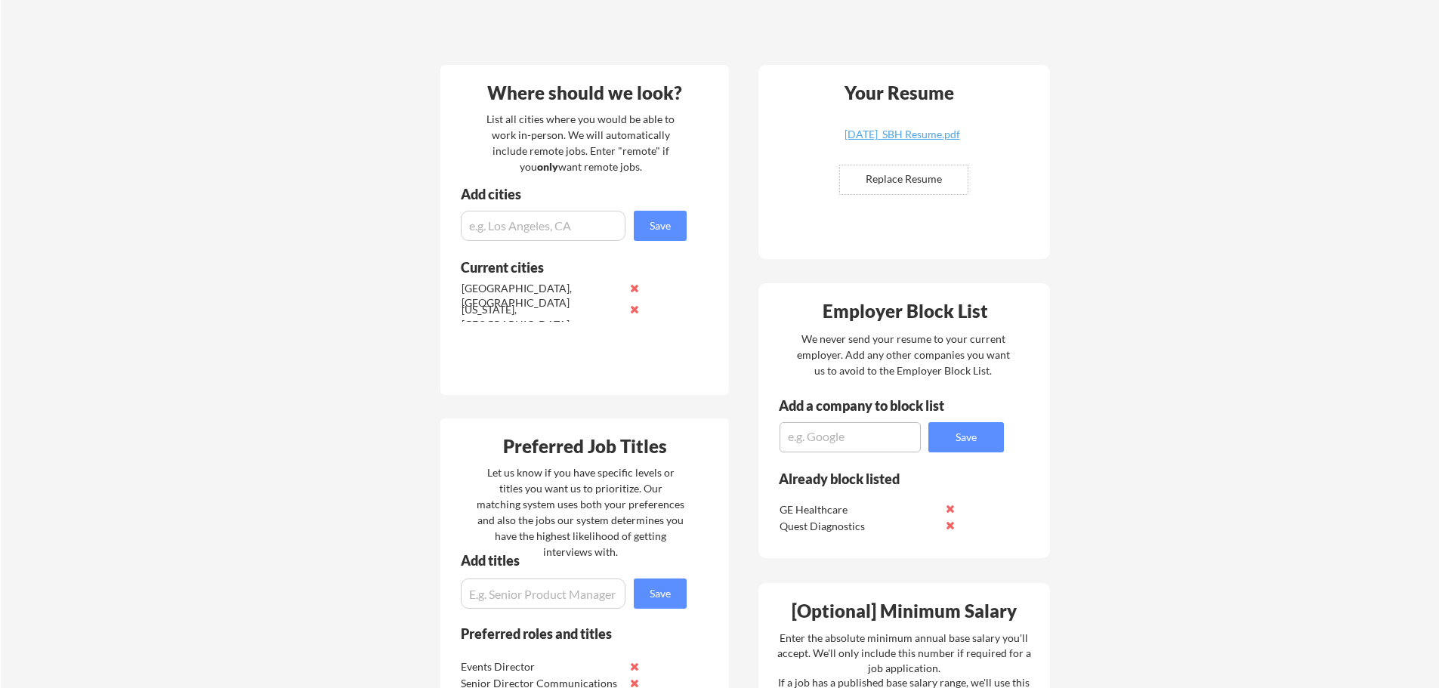
scroll to position [302, 0]
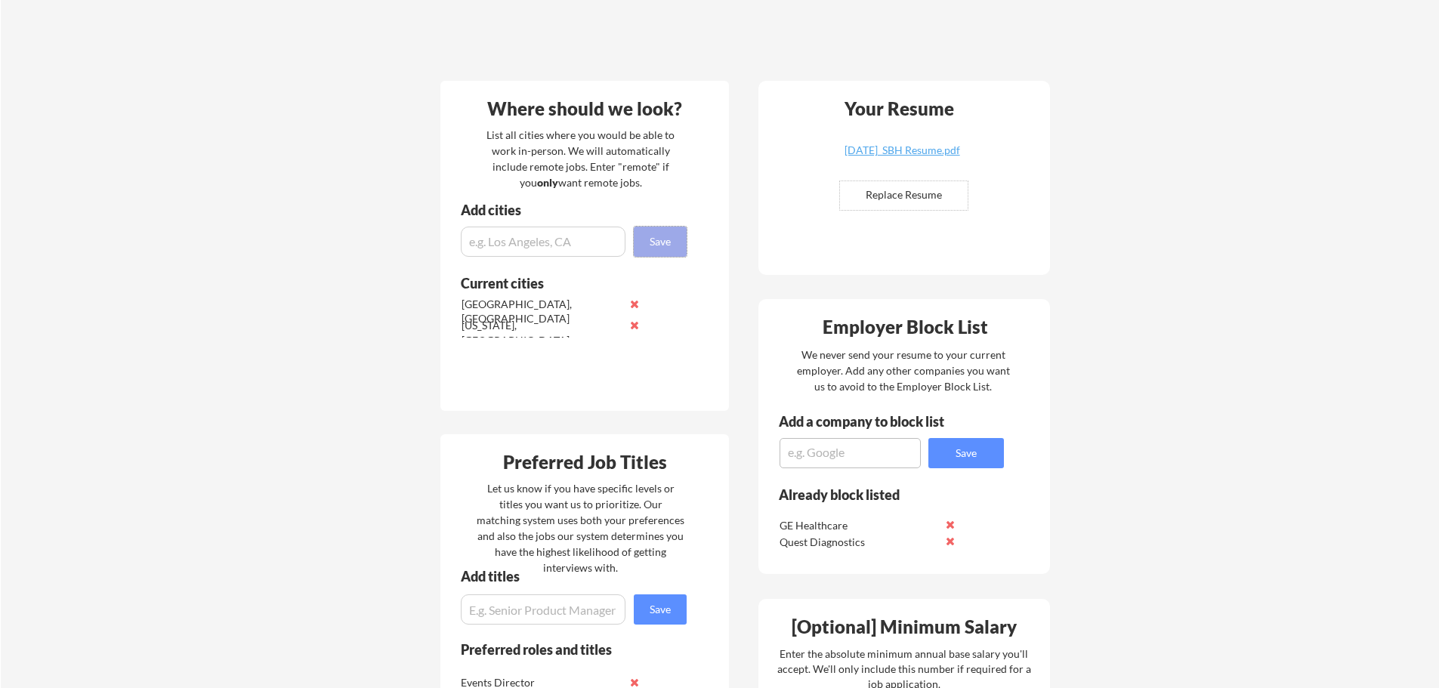
click at [657, 233] on button "Save" at bounding box center [660, 242] width 53 height 30
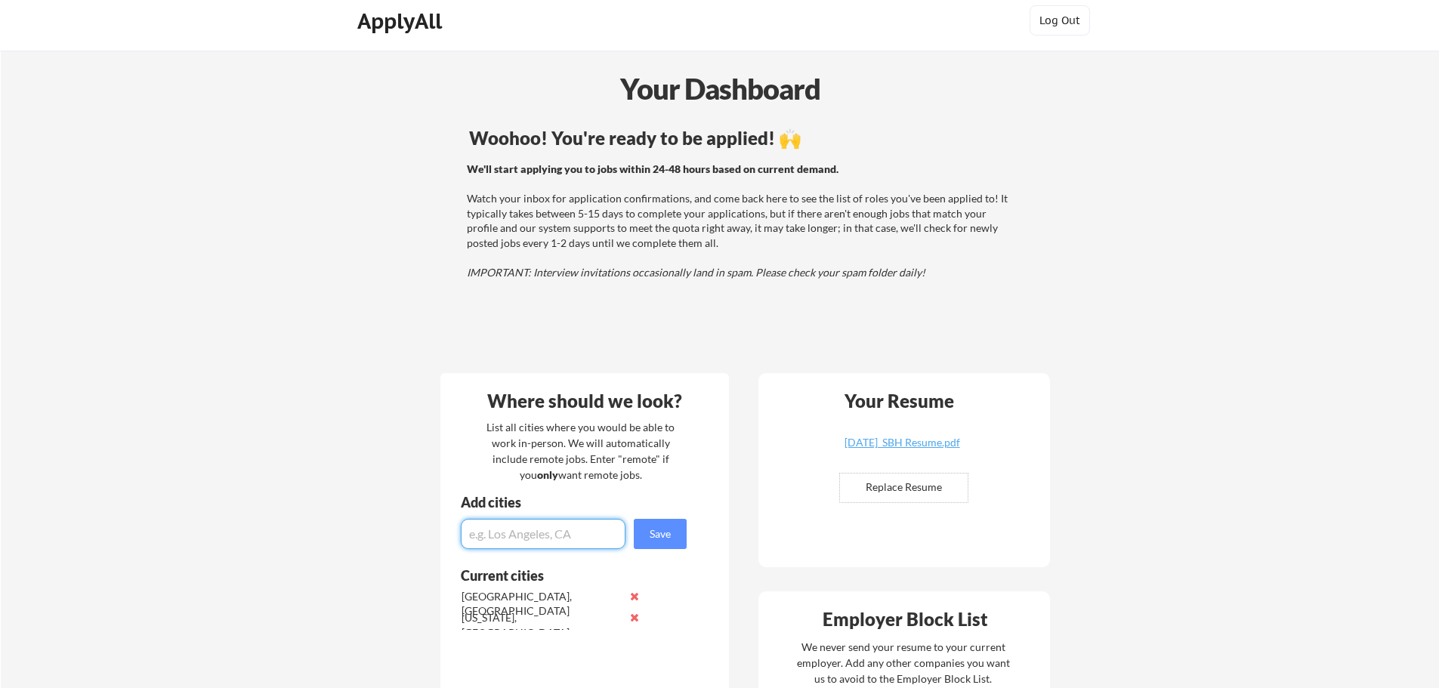
scroll to position [0, 0]
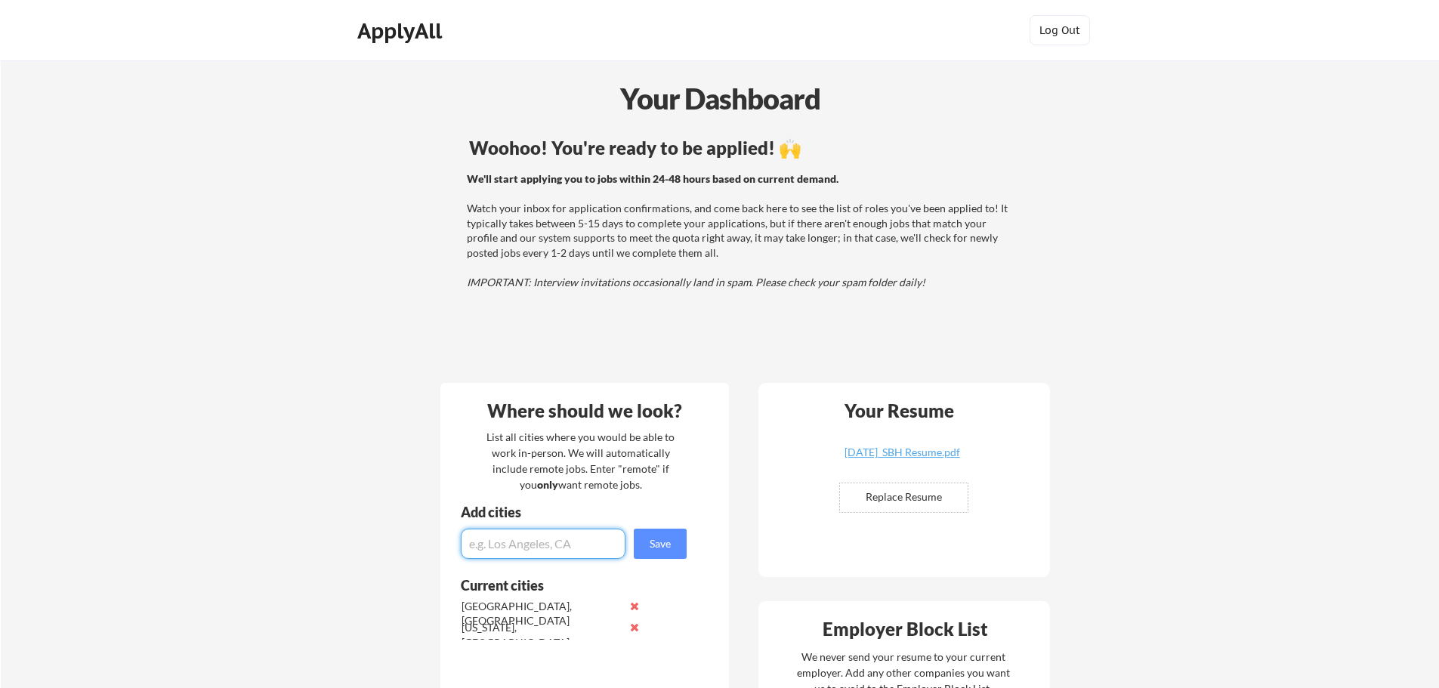
click at [415, 34] on div "ApplyAll" at bounding box center [401, 31] width 89 height 26
click at [412, 24] on div "ApplyAll" at bounding box center [401, 31] width 89 height 26
